Goal: Use online tool/utility: Use online tool/utility

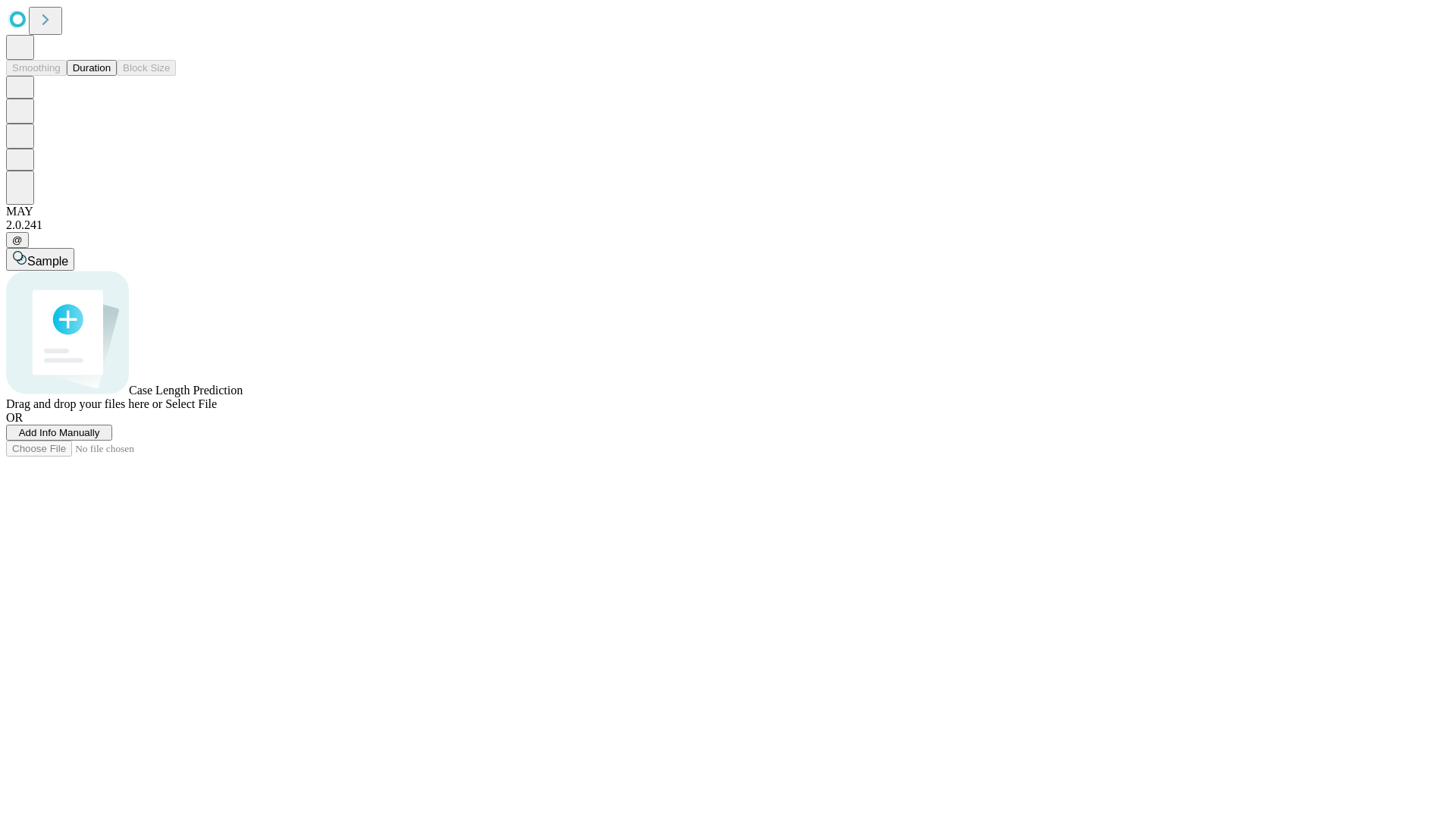
click at [111, 76] on button "Duration" at bounding box center [91, 68] width 50 height 16
click at [100, 438] on span "Add Info Manually" at bounding box center [59, 432] width 81 height 11
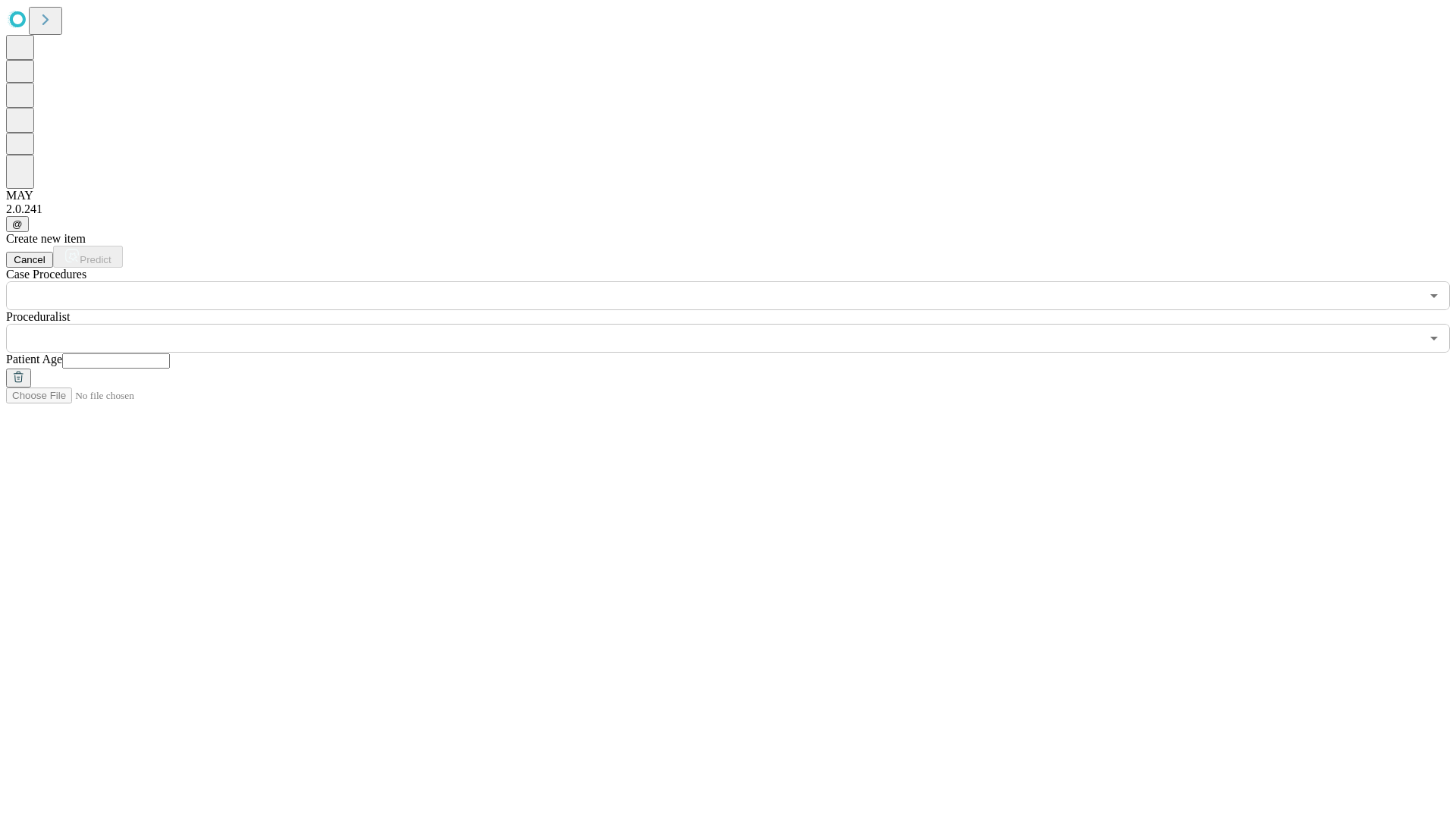
click at [170, 354] on input "text" at bounding box center [115, 361] width 108 height 15
type input "**"
click at [738, 324] on input "text" at bounding box center [712, 338] width 1414 height 29
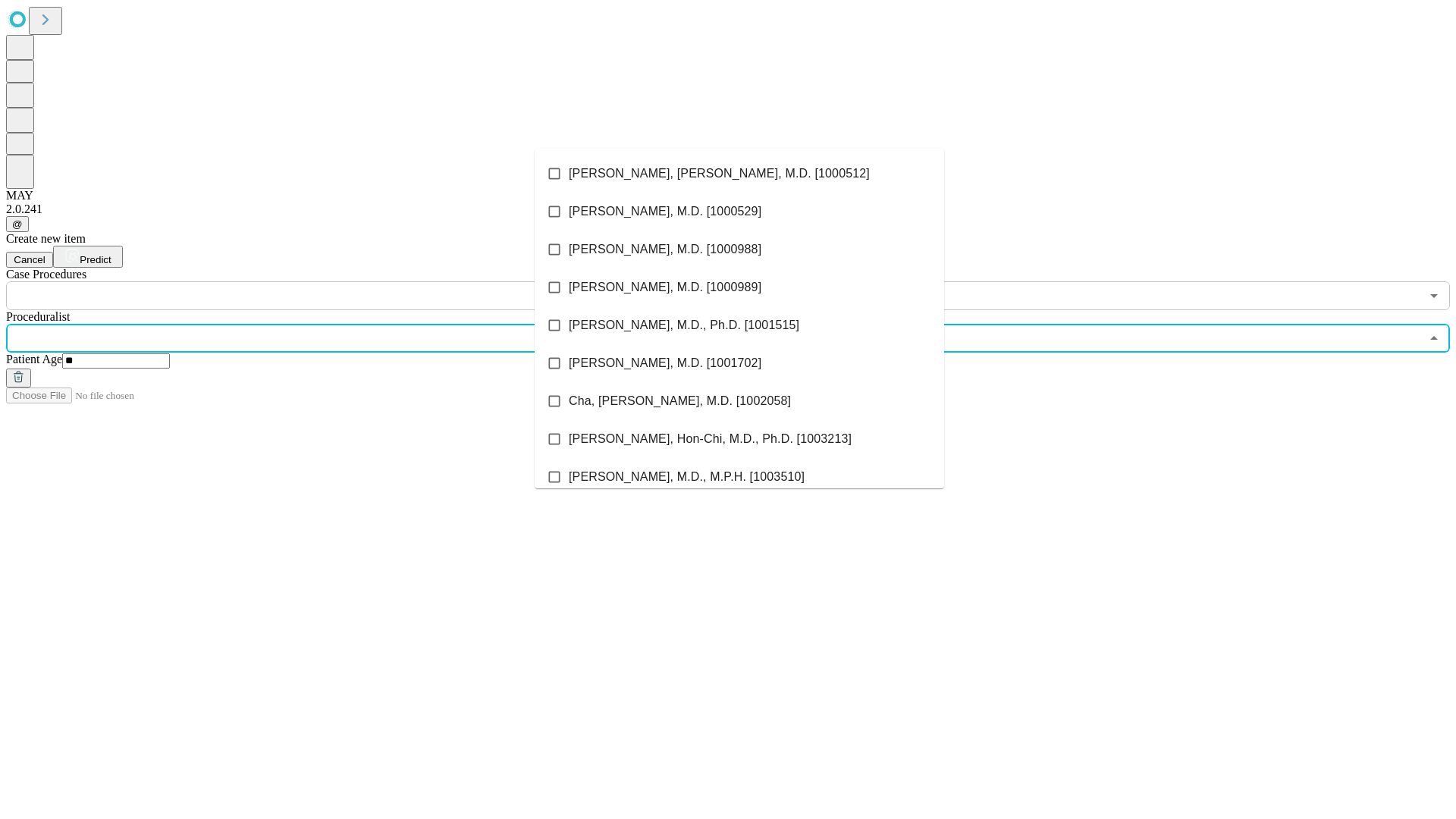
click at [739, 174] on li "[PERSON_NAME], [PERSON_NAME], M.D. [1000512]" at bounding box center [739, 174] width 409 height 38
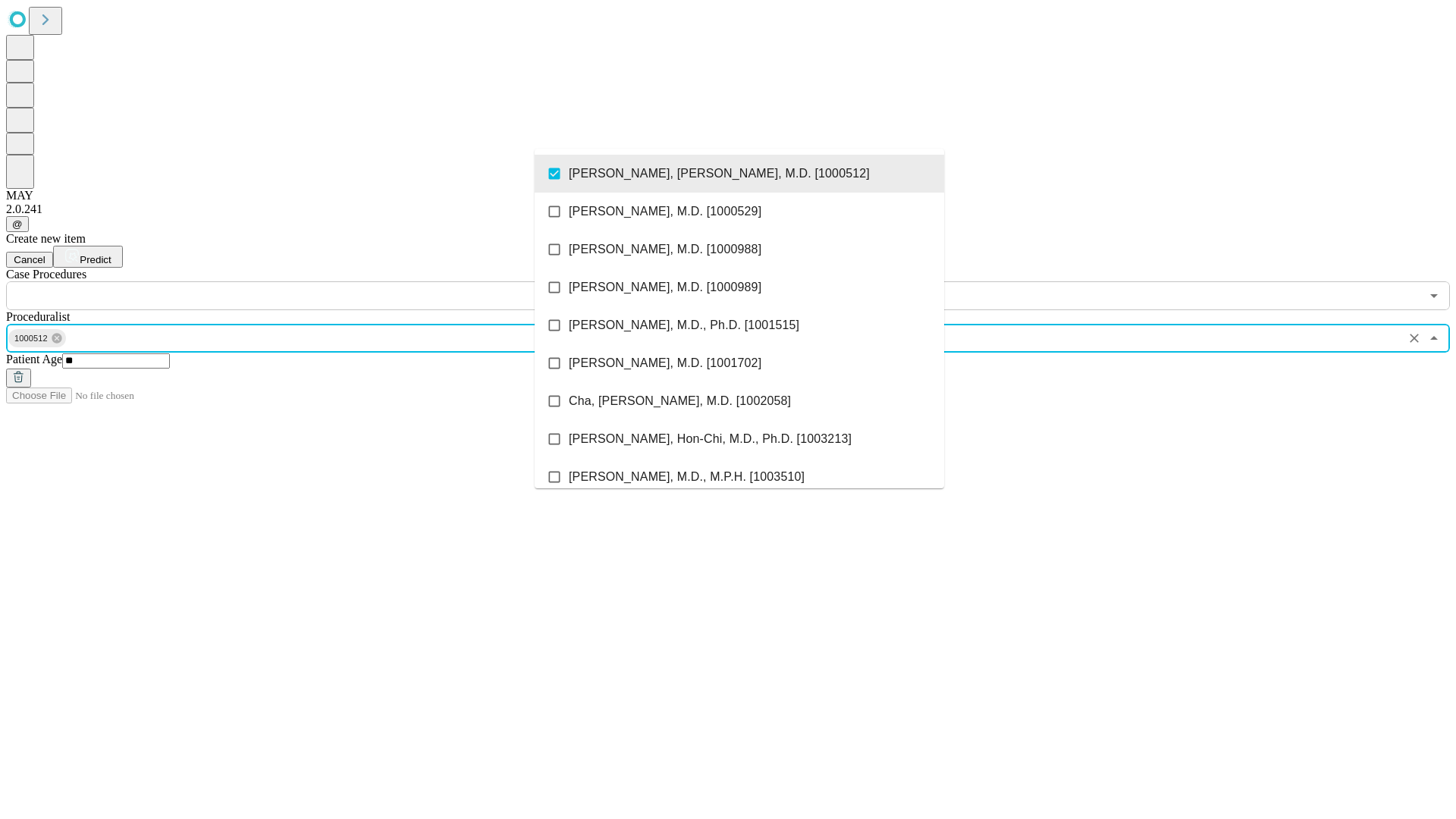
click at [318, 281] on input "text" at bounding box center [712, 296] width 1414 height 29
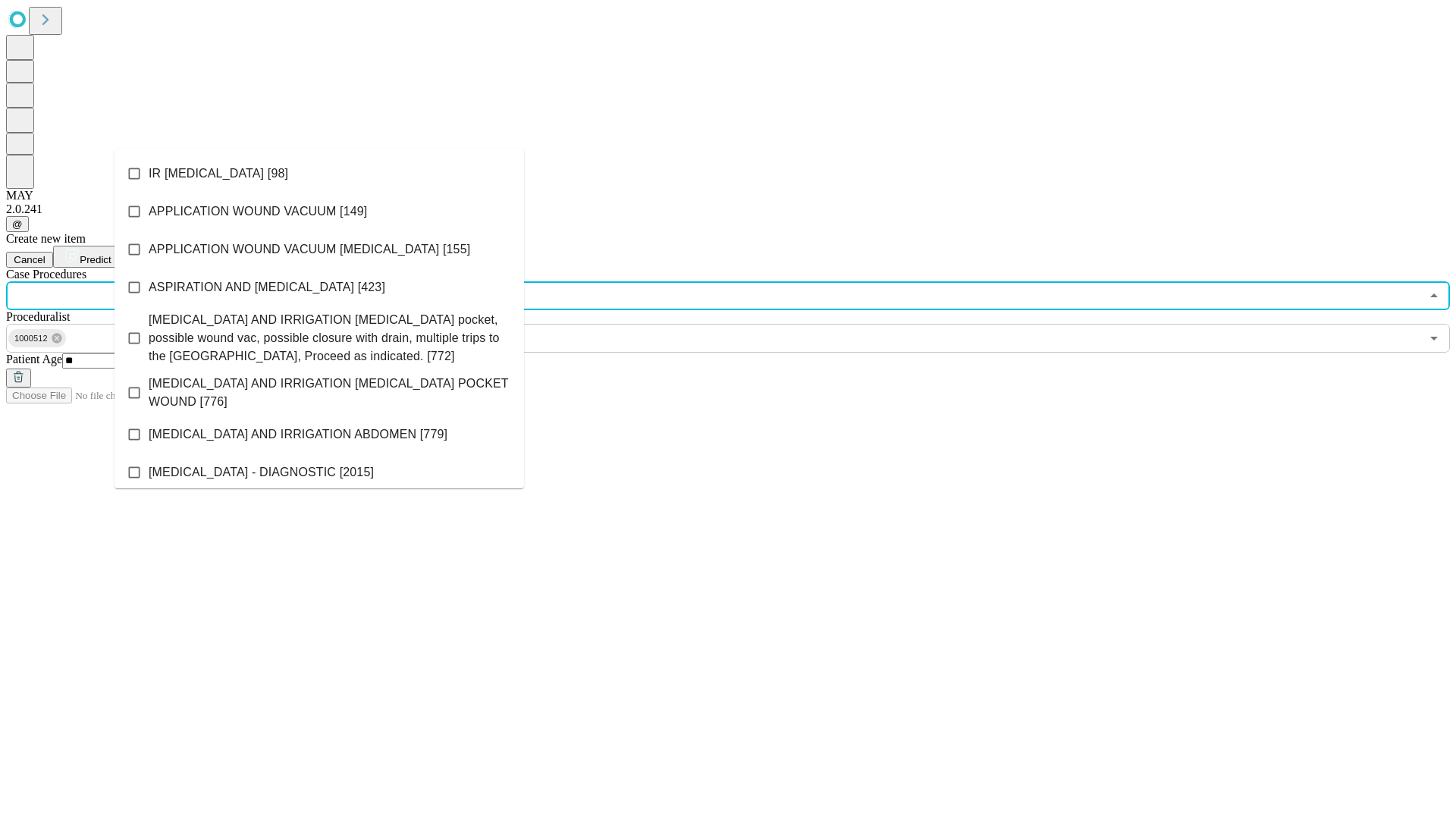
click at [319, 174] on li "IR [MEDICAL_DATA] [98]" at bounding box center [319, 174] width 409 height 38
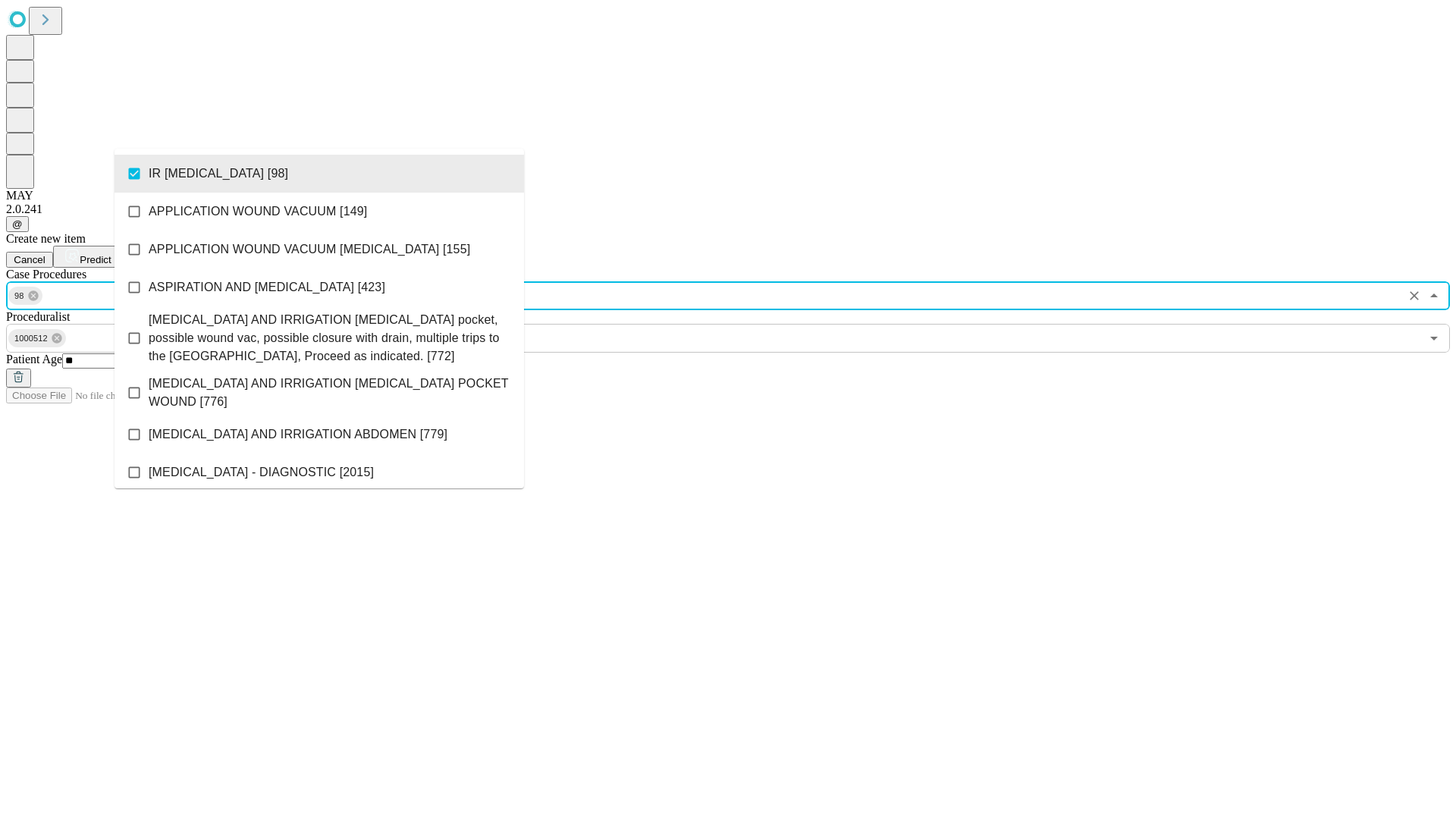
click at [111, 254] on span "Predict" at bounding box center [95, 260] width 31 height 11
